Goal: Task Accomplishment & Management: Manage account settings

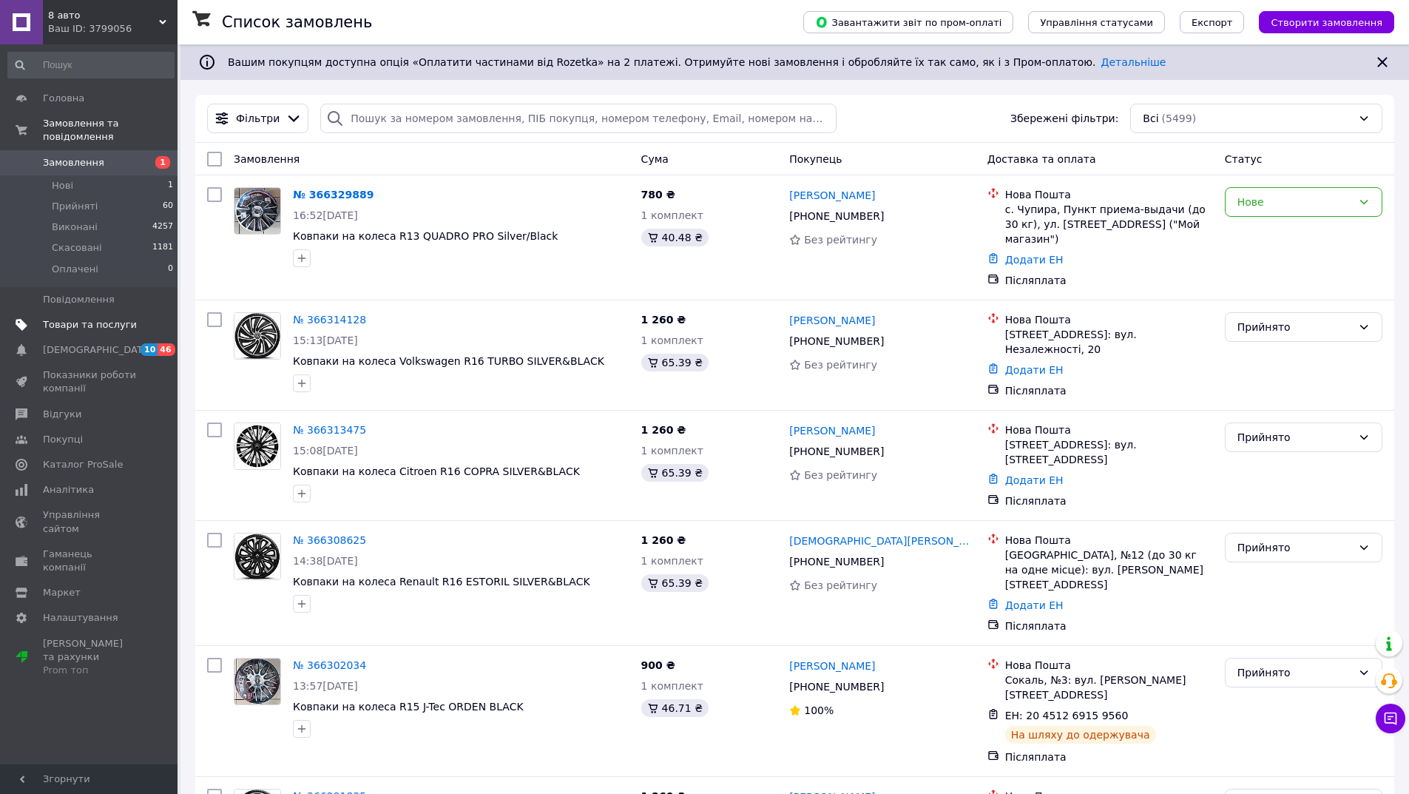
click at [76, 318] on span "Товари та послуги" at bounding box center [90, 324] width 94 height 13
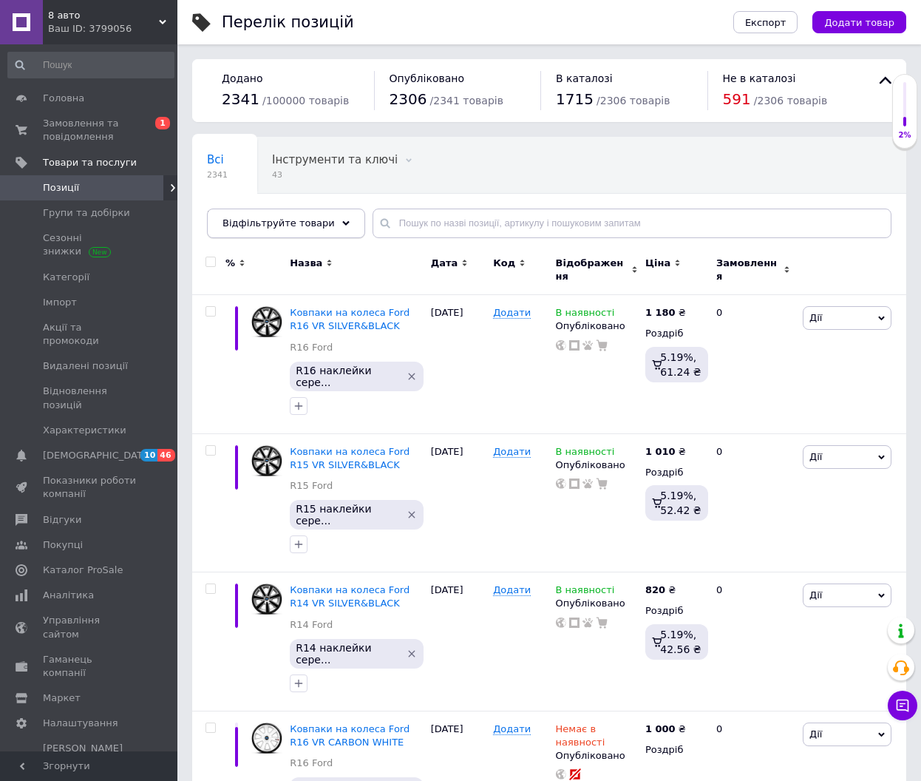
click at [272, 233] on div "Відфільтруйте товари" at bounding box center [286, 224] width 158 height 30
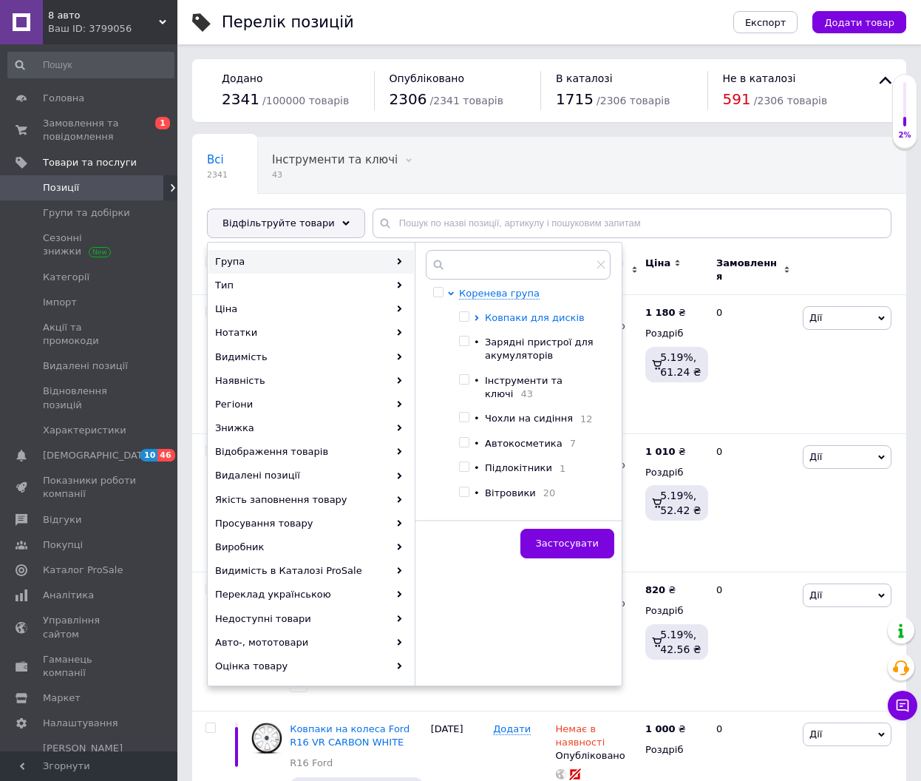
click at [499, 314] on span "Ковпаки для дисків" at bounding box center [535, 317] width 100 height 11
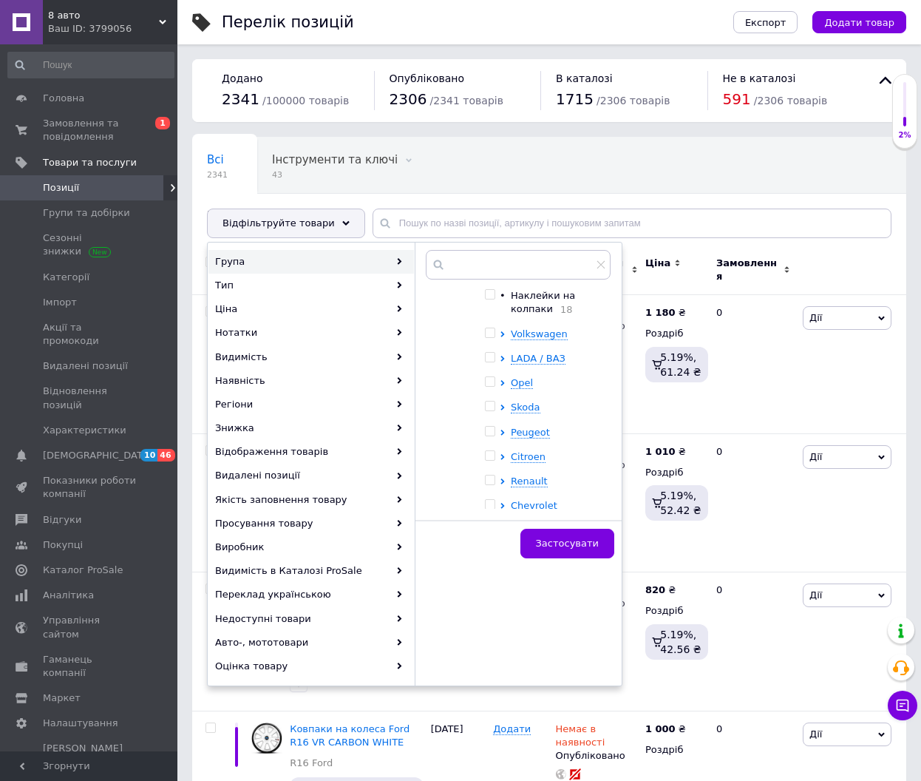
scroll to position [148, 0]
drag, startPoint x: 488, startPoint y: 320, endPoint x: 502, endPoint y: 346, distance: 29.5
click at [489, 320] on input "checkbox" at bounding box center [490, 318] width 10 height 10
checkbox input "true"
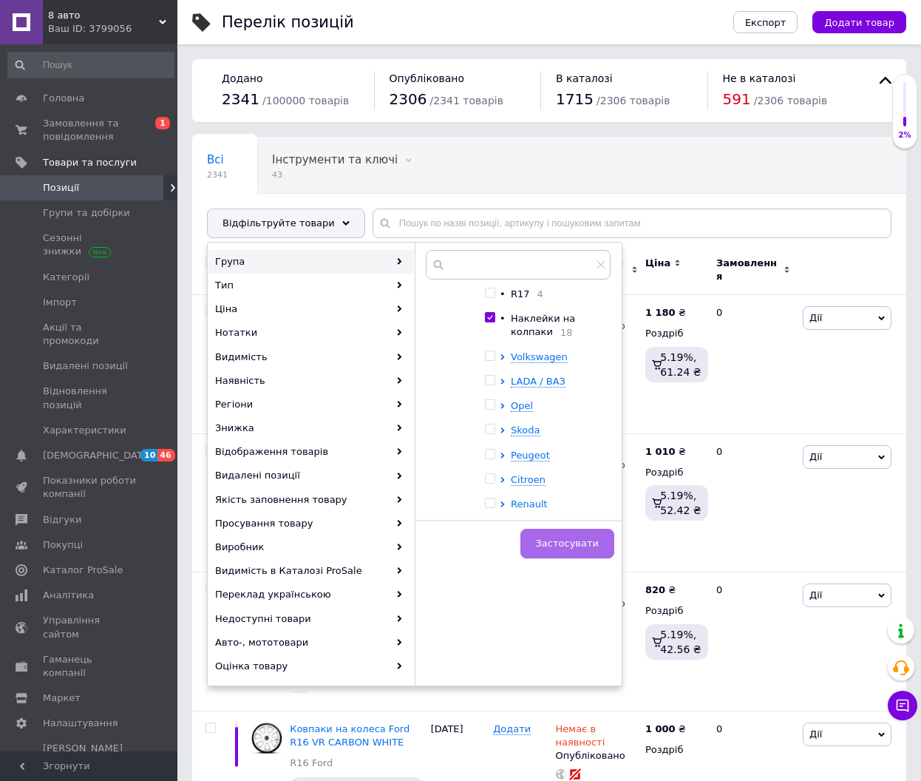
click at [566, 546] on span "Застосувати" at bounding box center [567, 543] width 63 height 11
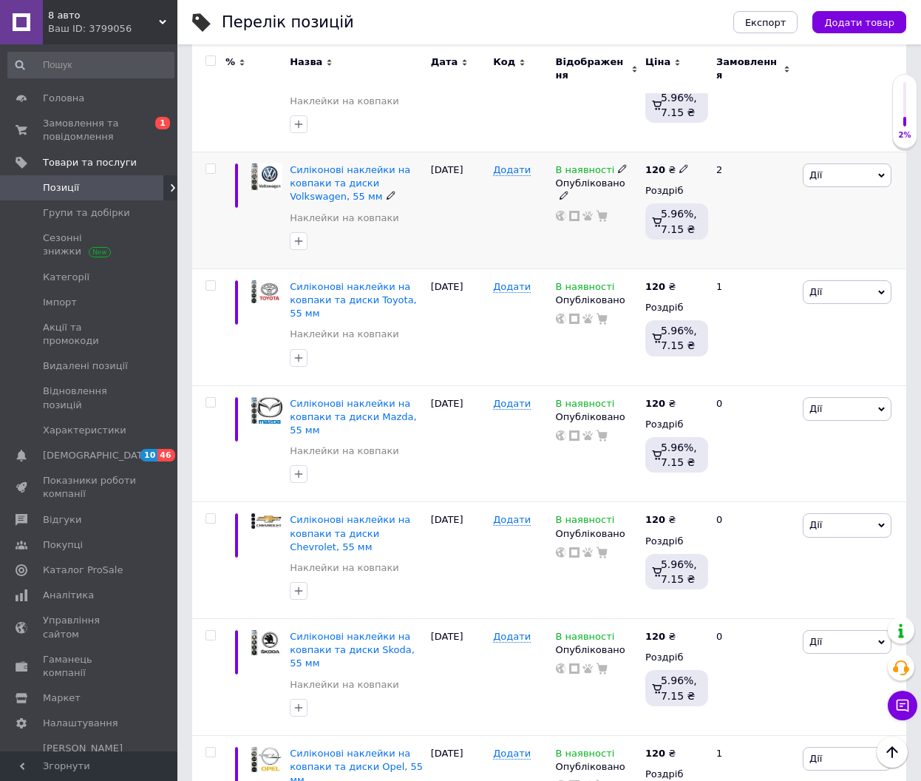
scroll to position [296, 0]
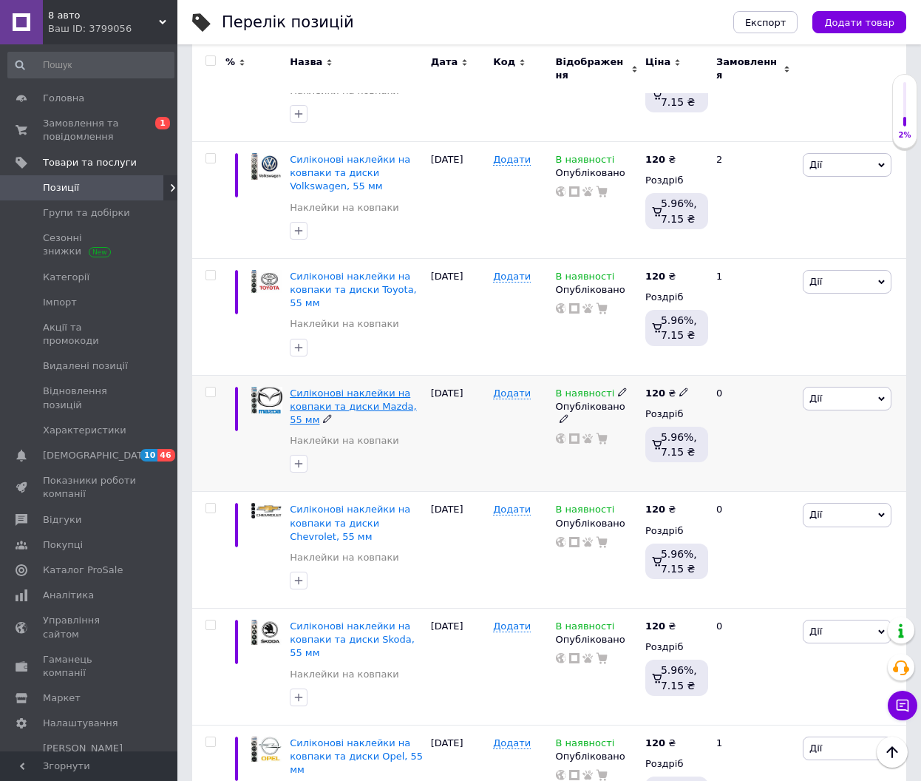
click at [335, 393] on span "Силіконові наклейки на ковпаки та диски Mazda, 55 мм" at bounding box center [353, 407] width 126 height 38
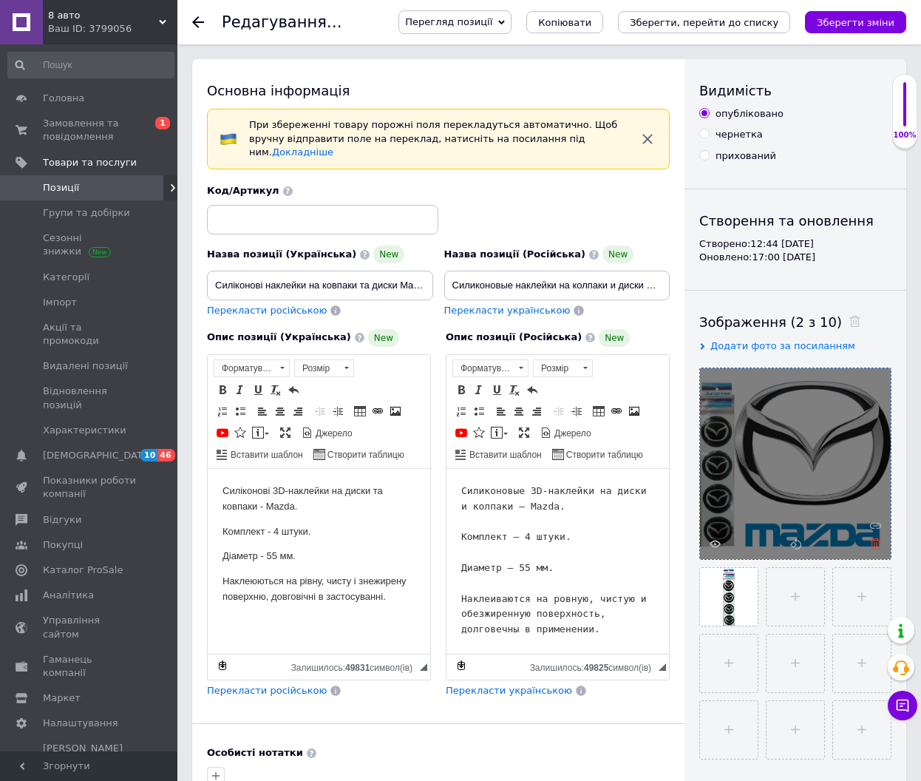
click at [876, 546] on icon at bounding box center [875, 543] width 11 height 11
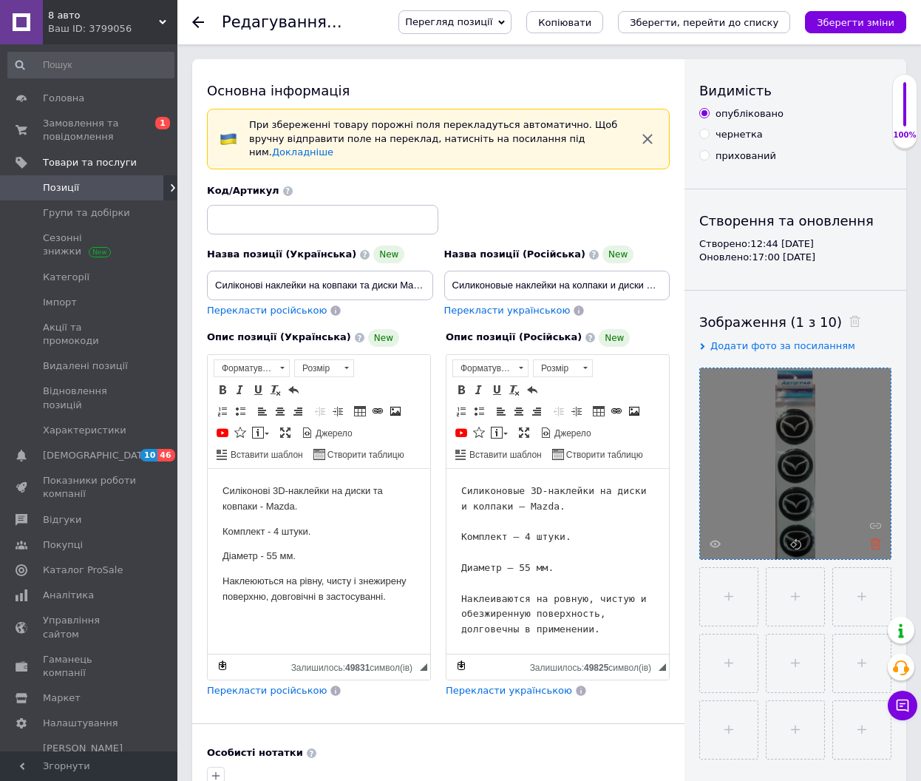
click at [876, 544] on icon at bounding box center [875, 543] width 11 height 11
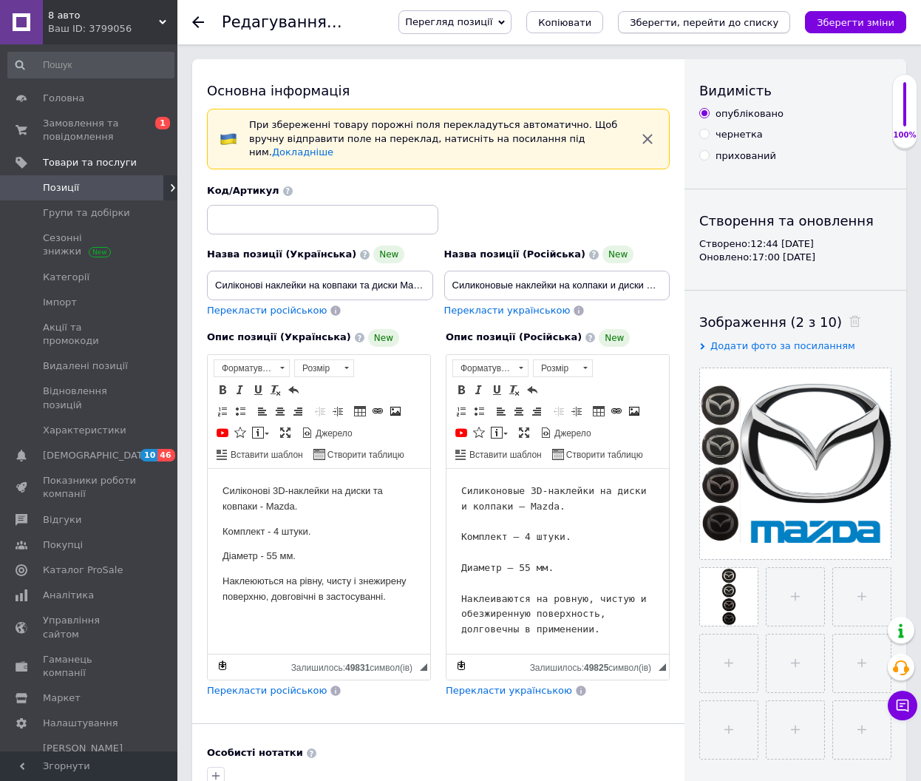
click at [714, 24] on icon "Зберегти, перейти до списку" at bounding box center [704, 22] width 149 height 11
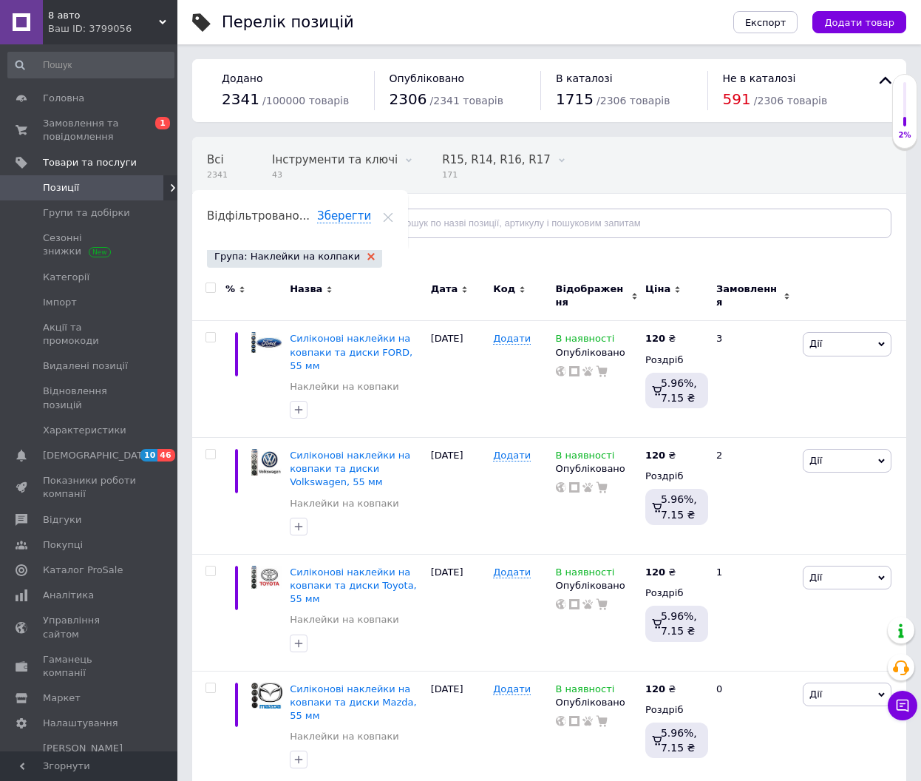
click at [368, 256] on icon at bounding box center [371, 256] width 7 height 7
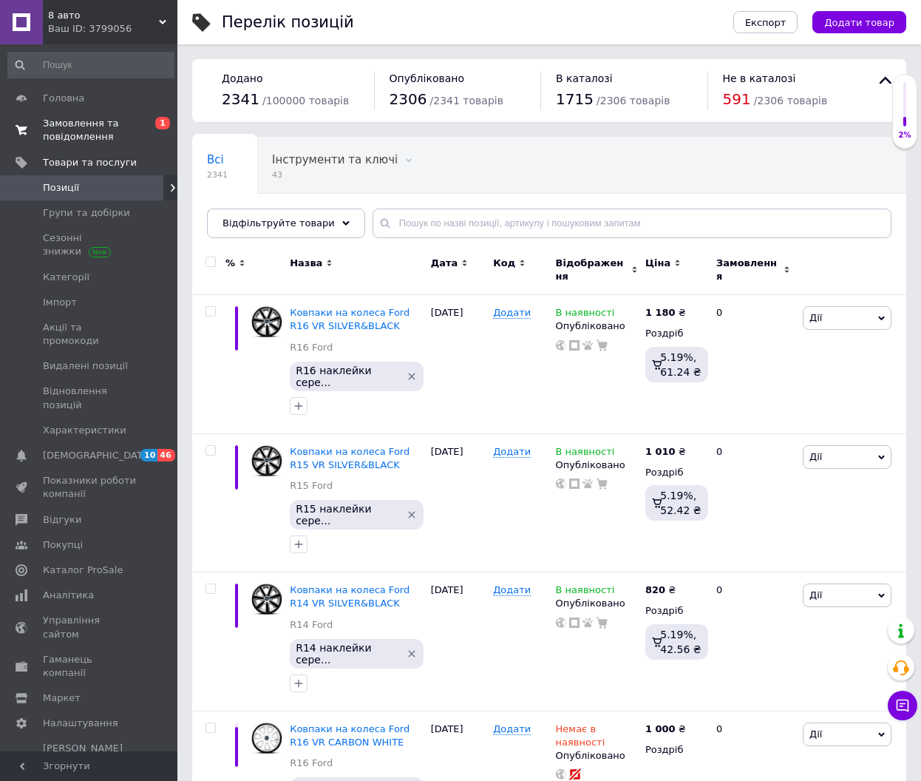
click at [92, 128] on span "Замовлення та повідомлення" at bounding box center [90, 130] width 94 height 27
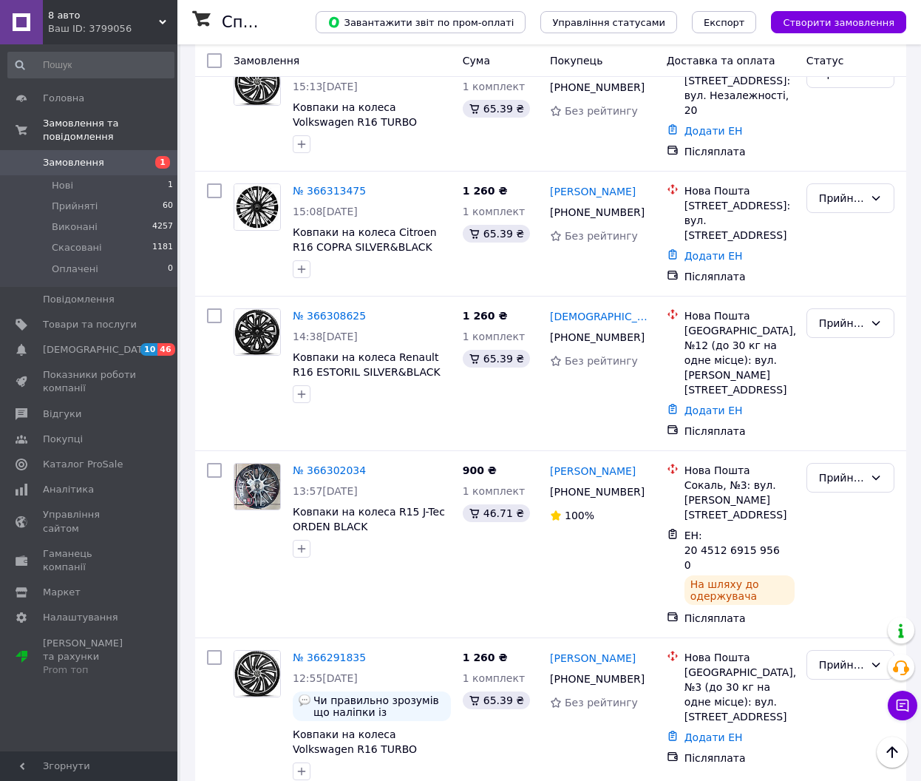
scroll to position [296, 0]
drag, startPoint x: 366, startPoint y: 473, endPoint x: 406, endPoint y: 459, distance: 42.3
click at [406, 504] on span "Ковпаки на колеса R15 J-Tec ORDEN BLACK" at bounding box center [372, 519] width 158 height 30
copy span "J-Tec ORDEN BLACK"
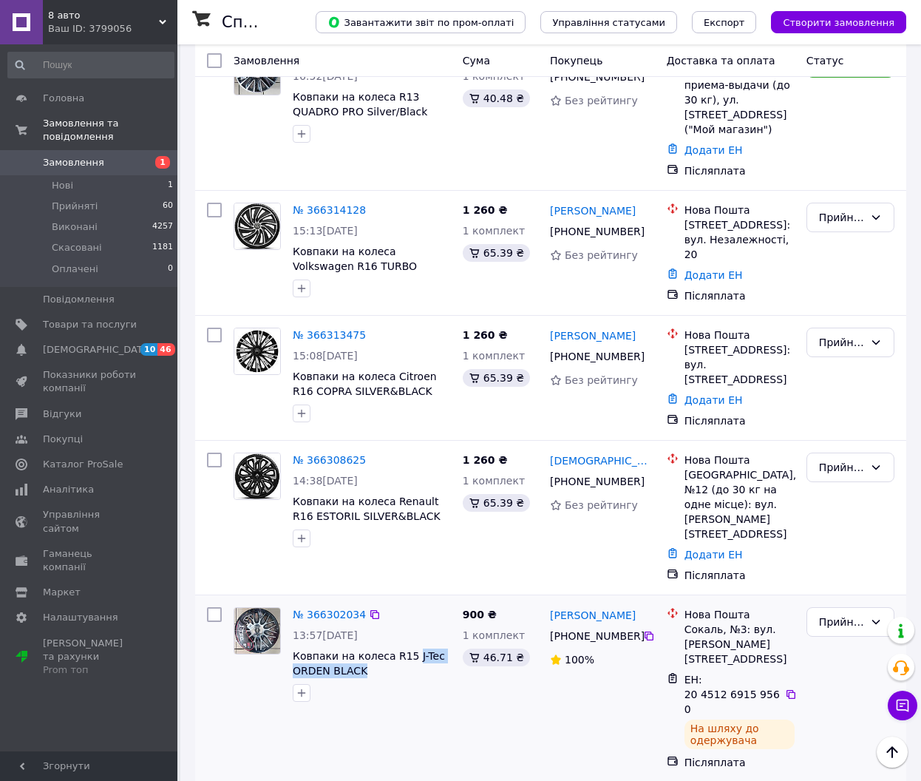
scroll to position [0, 0]
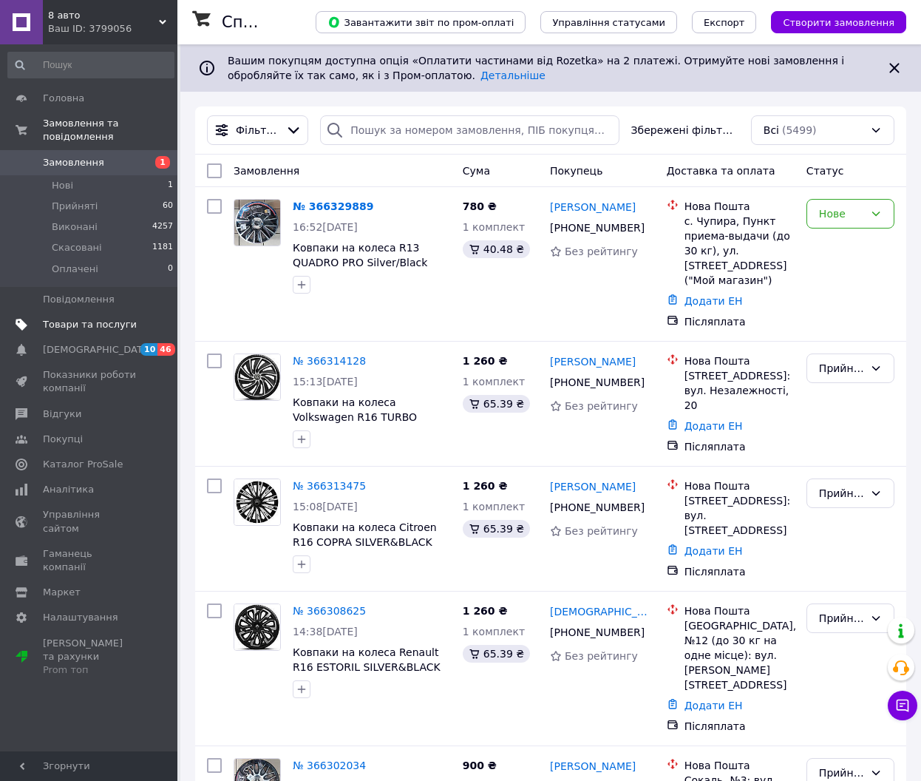
click at [87, 318] on span "Товари та послуги" at bounding box center [90, 324] width 94 height 13
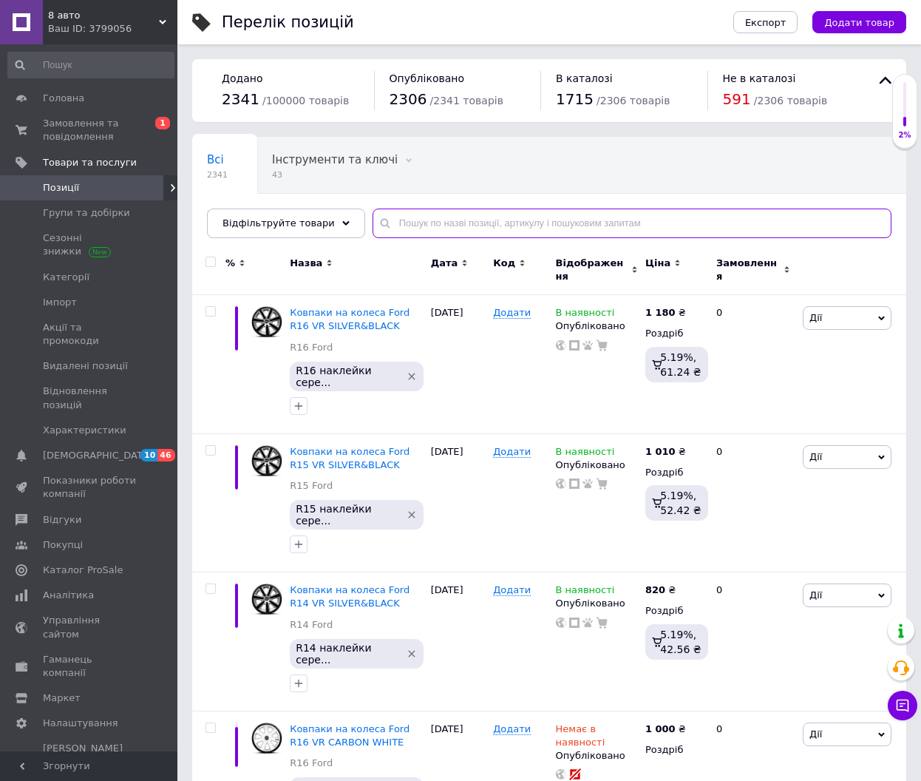
click at [461, 223] on input "text" at bounding box center [632, 224] width 519 height 30
paste input "J-TEC"
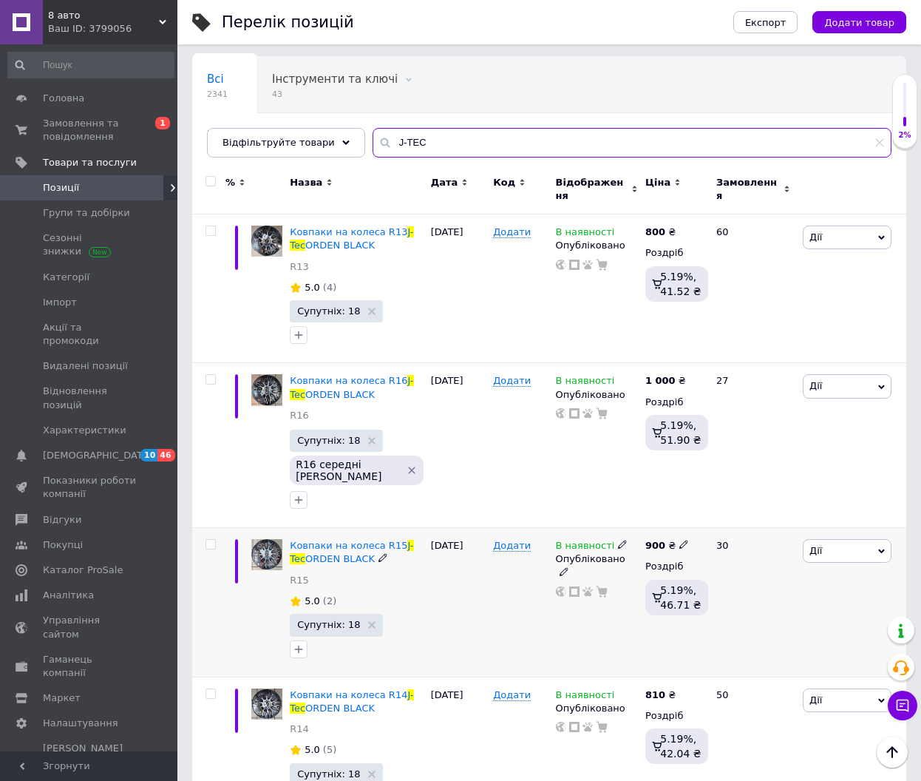
scroll to position [45, 0]
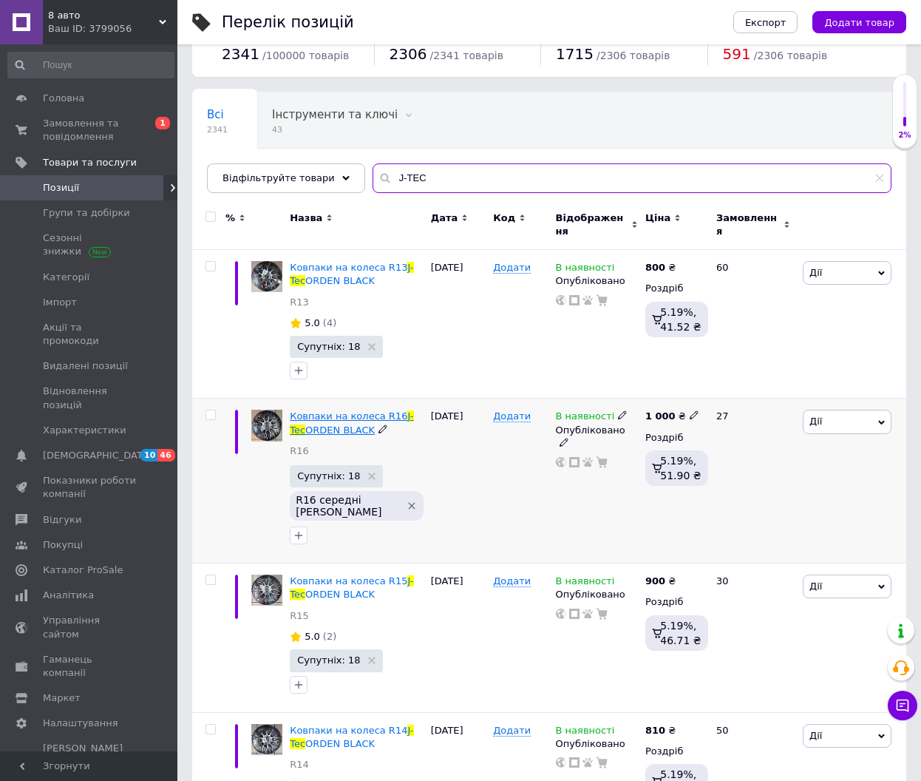
type input "J-TEC"
click at [342, 410] on span "Ковпаки на колеса R16" at bounding box center [349, 415] width 118 height 11
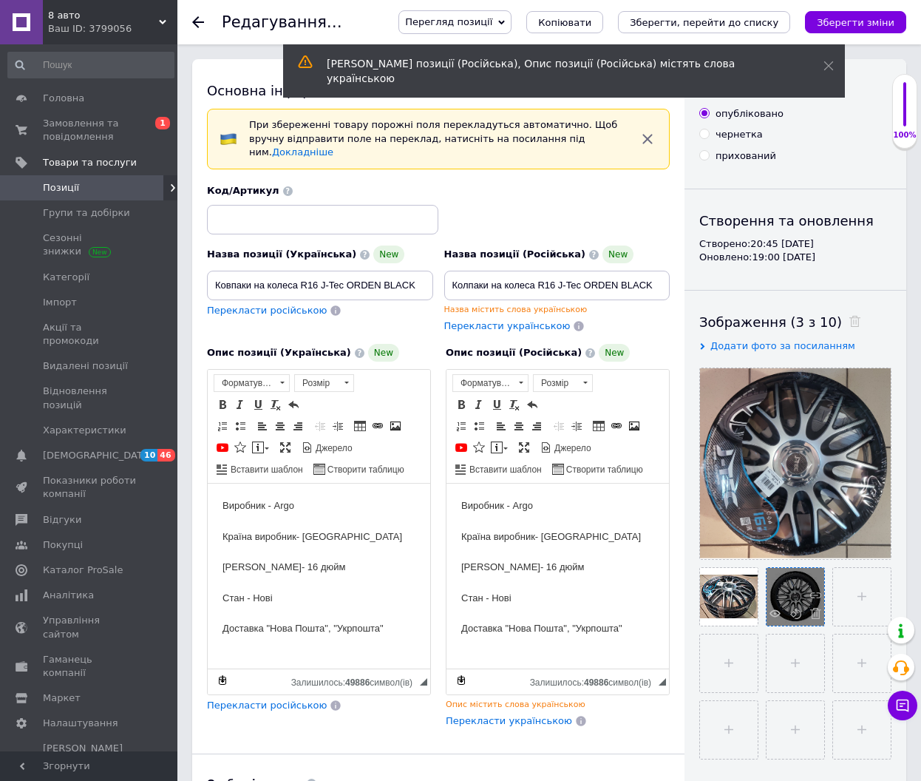
click at [790, 585] on div at bounding box center [796, 597] width 58 height 58
click at [796, 589] on div at bounding box center [796, 597] width 58 height 58
click at [777, 611] on use at bounding box center [775, 612] width 11 height 7
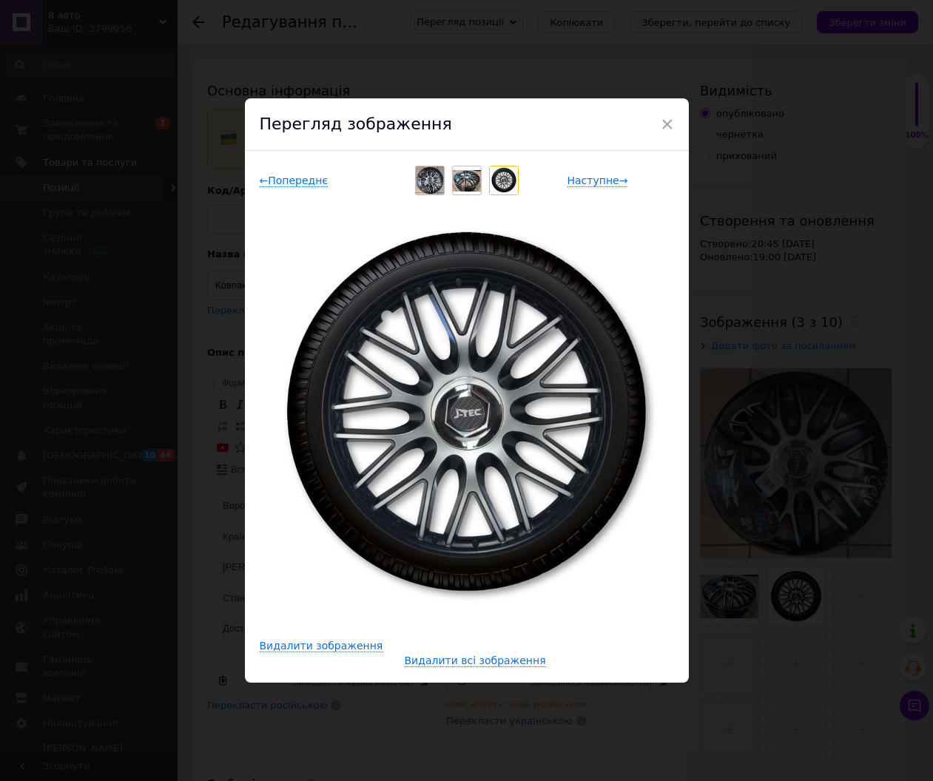
click at [565, 72] on div "× Перегляд зображення ← Попереднє Наступне → Видалити зображення Видалити всі з…" at bounding box center [466, 390] width 933 height 781
